Goal: Answer question/provide support

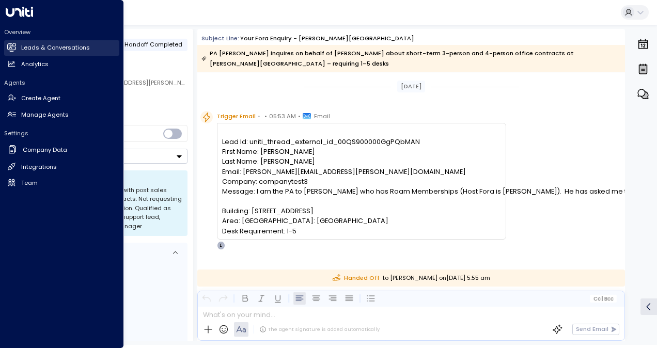
click at [43, 50] on h2 "Leads & Conversations" at bounding box center [55, 47] width 69 height 9
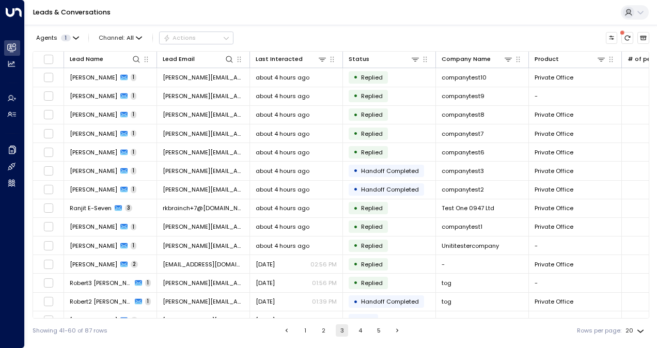
click at [321, 333] on button "2" at bounding box center [323, 330] width 12 height 12
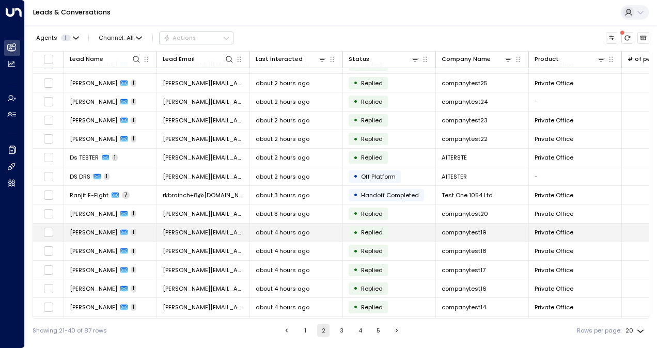
scroll to position [122, 0]
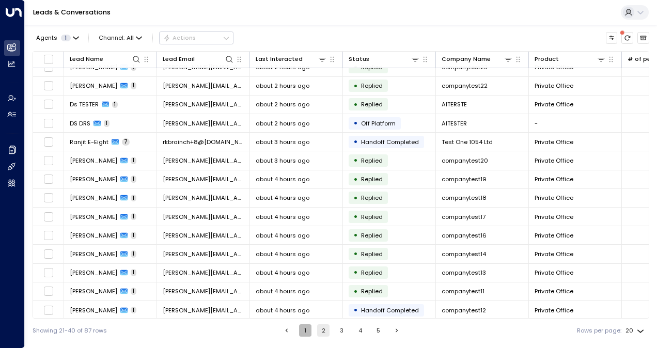
click at [300, 330] on button "1" at bounding box center [305, 330] width 12 height 12
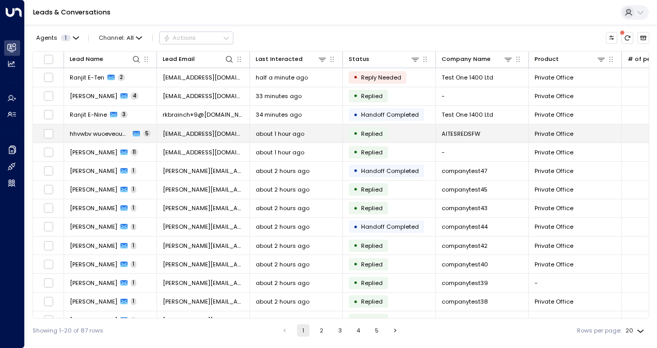
click at [185, 132] on span "[EMAIL_ADDRESS][DOMAIN_NAME]" at bounding box center [203, 134] width 81 height 8
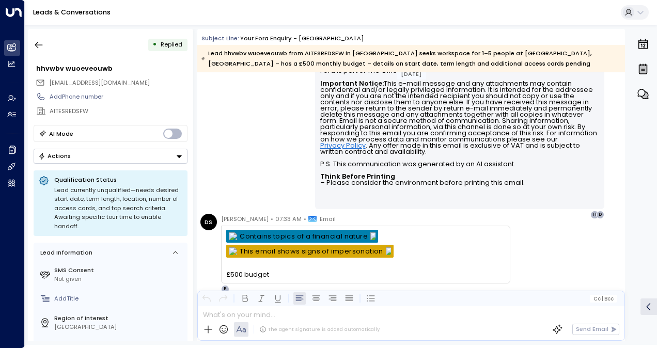
scroll to position [403, 0]
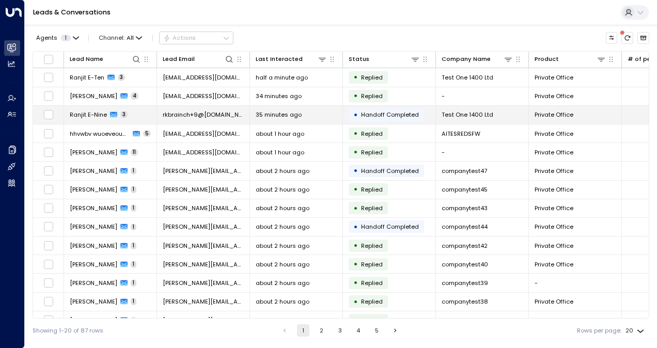
click at [203, 120] on td "rkbrainch+9@[DOMAIN_NAME]" at bounding box center [203, 115] width 93 height 18
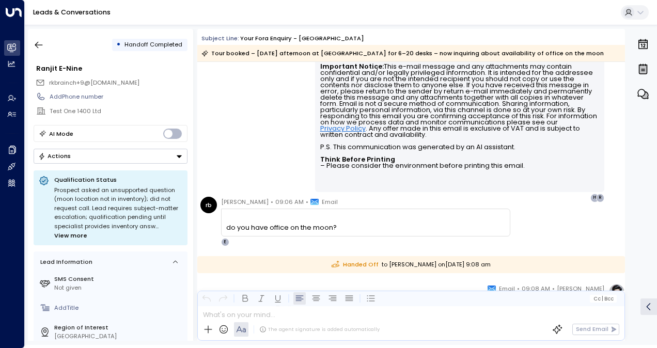
scroll to position [534, 0]
drag, startPoint x: 347, startPoint y: 229, endPoint x: 227, endPoint y: 228, distance: 120.3
click at [227, 228] on div "do you have office on the moon?" at bounding box center [365, 228] width 278 height 10
copy div "do you have office on the moon?"
